Goal: Obtain resource: Download file/media

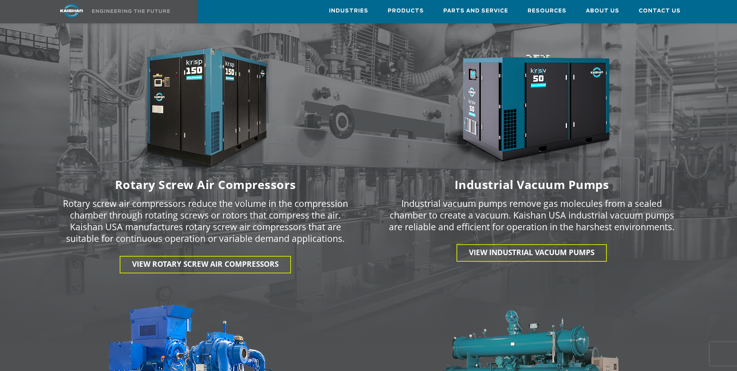
scroll to position [1049, 0]
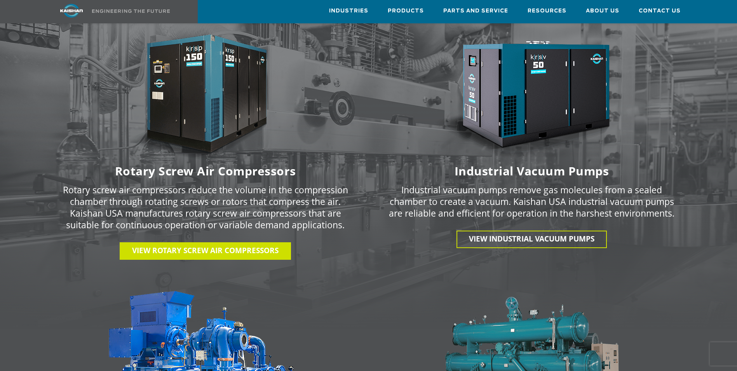
click at [210, 245] on span "View Rotary Screw Air Compressors" at bounding box center [205, 250] width 146 height 10
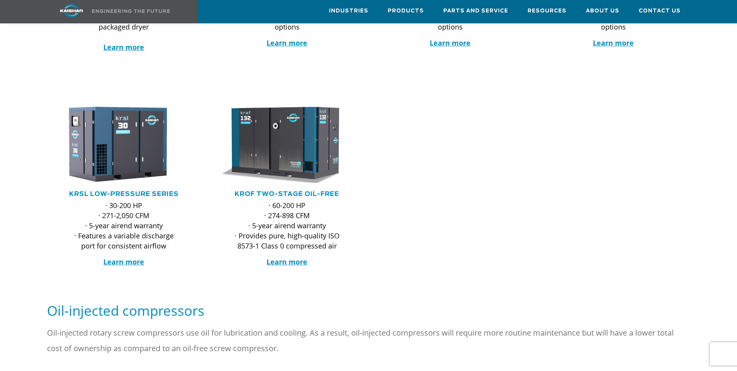
scroll to position [311, 0]
click at [294, 256] on strong "Learn more" at bounding box center [287, 260] width 41 height 9
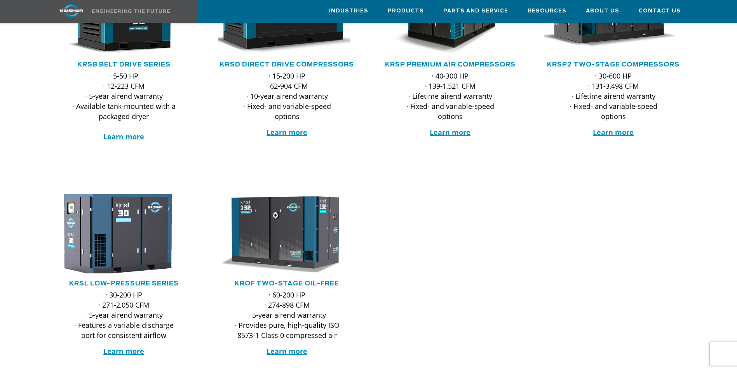
scroll to position [194, 0]
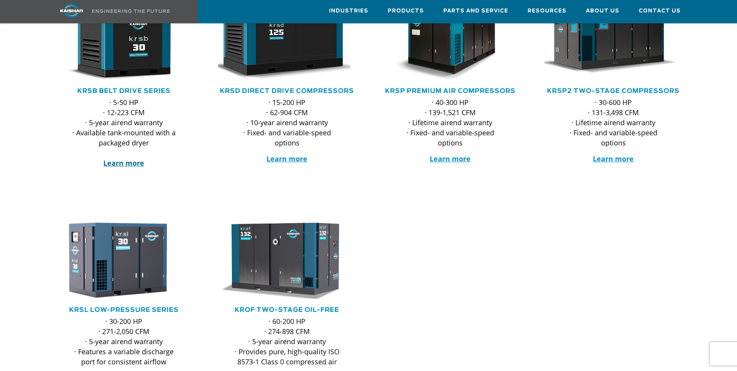
click at [129, 158] on strong "Learn more" at bounding box center [123, 162] width 41 height 9
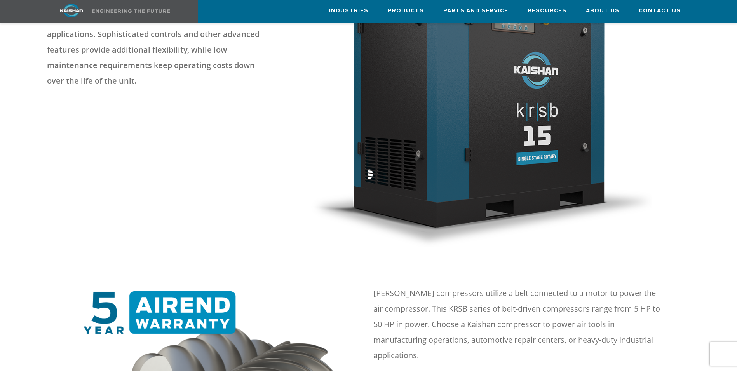
scroll to position [427, 0]
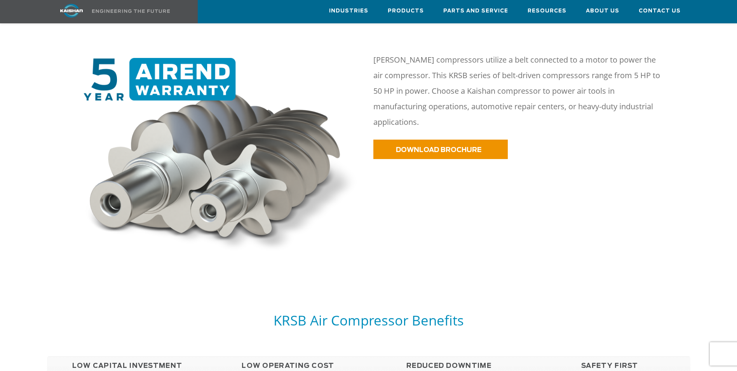
click at [459, 99] on p "[PERSON_NAME] compressors utilize a belt connected to a motor to power the air …" at bounding box center [518, 91] width 291 height 78
click at [461, 139] on link "DOWNLOAD BROCHURE" at bounding box center [440, 148] width 134 height 19
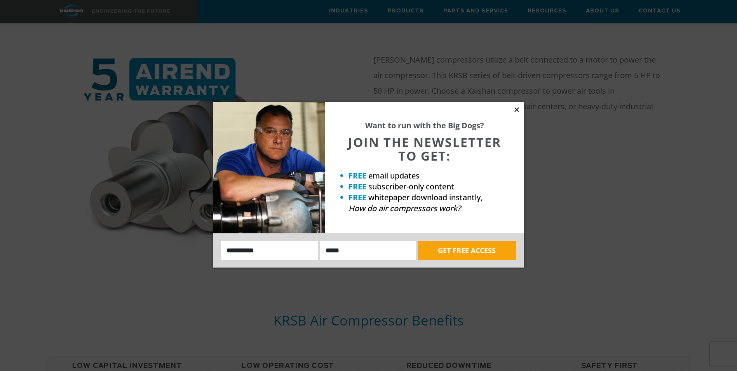
click at [520, 108] on icon at bounding box center [516, 109] width 7 height 7
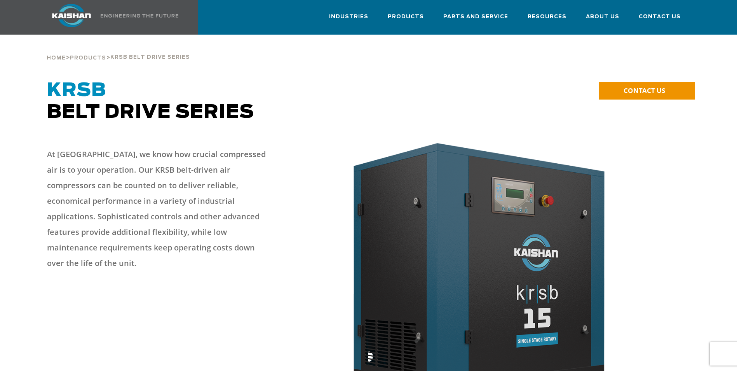
scroll to position [0, 0]
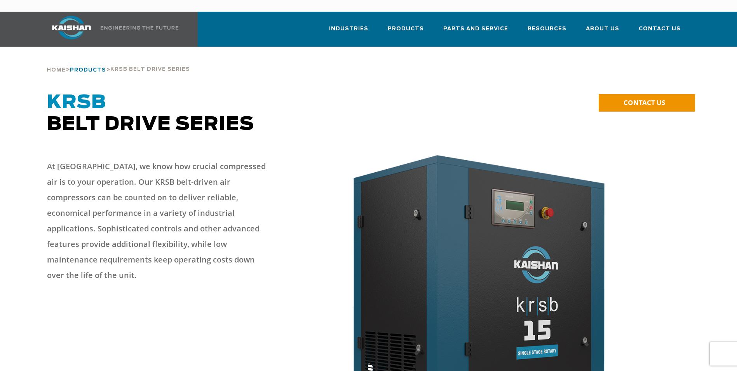
click at [85, 68] on span "Products" at bounding box center [88, 70] width 36 height 5
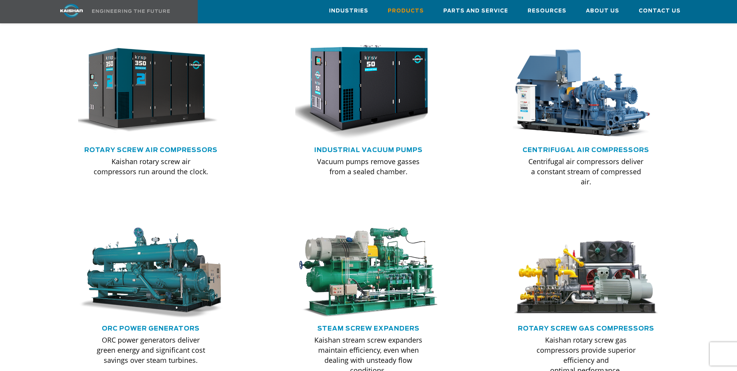
scroll to position [505, 0]
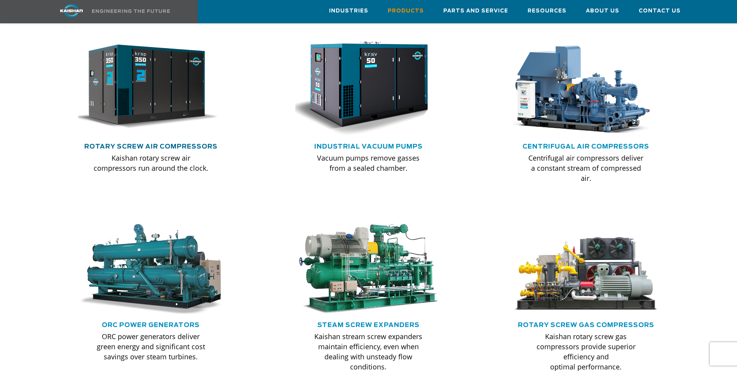
click at [161, 143] on link "Rotary Screw Air Compressors" at bounding box center [150, 146] width 133 height 6
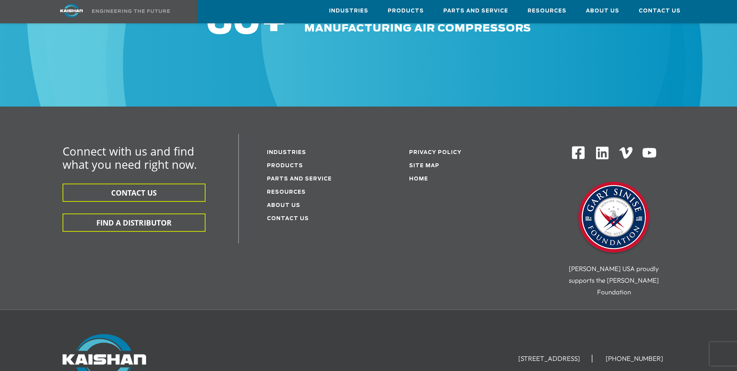
scroll to position [1243, 0]
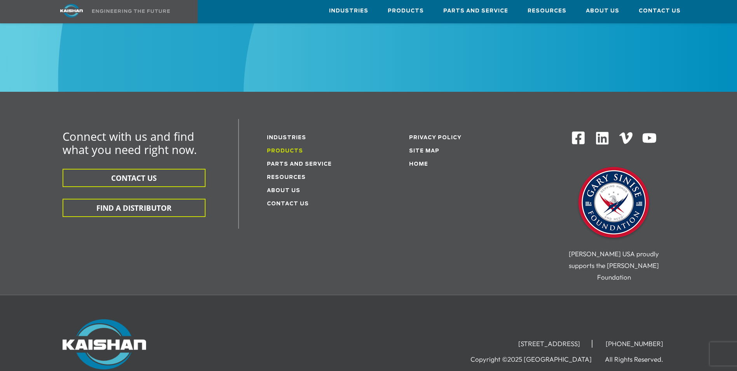
click at [293, 148] on link "Products" at bounding box center [285, 150] width 36 height 5
